Goal: Transaction & Acquisition: Purchase product/service

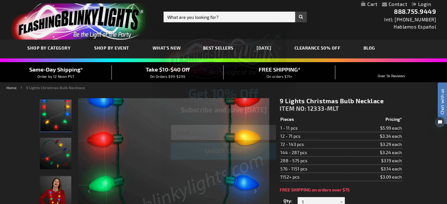
click at [219, 132] on input "Email" at bounding box center [223, 133] width 105 height 16
type input "[EMAIL_ADDRESS][DOMAIN_NAME]"
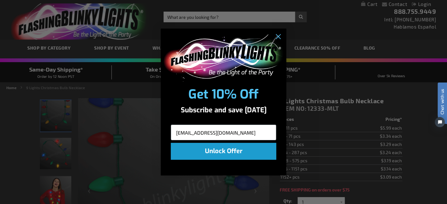
click at [221, 150] on button "Unlock Offer" at bounding box center [223, 151] width 105 height 17
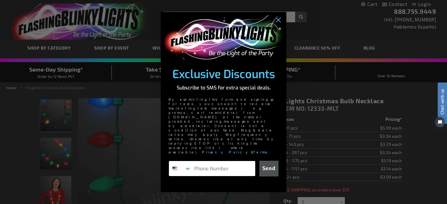
click at [216, 161] on input "Phone Number" at bounding box center [223, 168] width 64 height 15
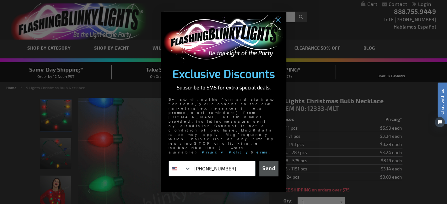
type input "[PHONE_NUMBER]"
click at [270, 161] on button "Send" at bounding box center [268, 169] width 19 height 16
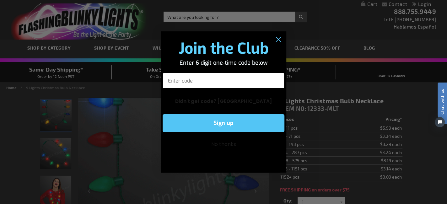
click at [203, 79] on input "Enter code" at bounding box center [224, 81] width 122 height 16
type input "458678"
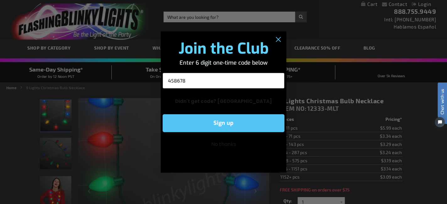
click at [226, 122] on button "Sign up" at bounding box center [224, 123] width 122 height 18
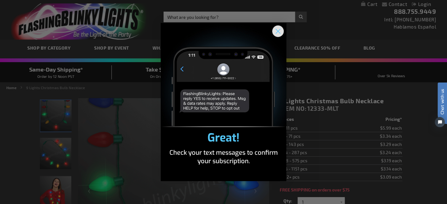
click at [278, 31] on icon "Close dialog" at bounding box center [278, 31] width 4 height 4
